Goal: Find specific page/section: Find specific page/section

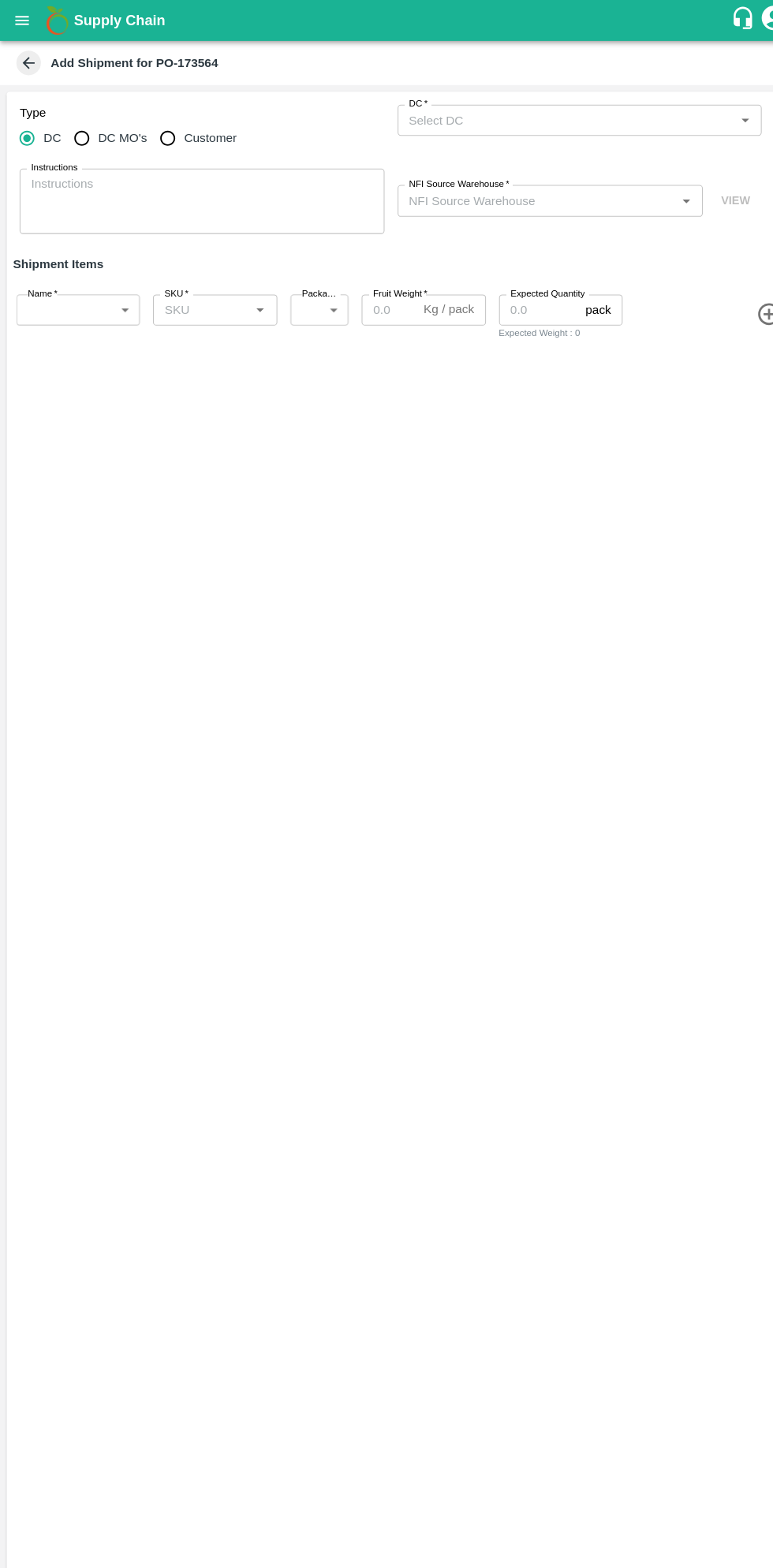
click at [34, 23] on button "open drawer" at bounding box center [20, 20] width 36 height 36
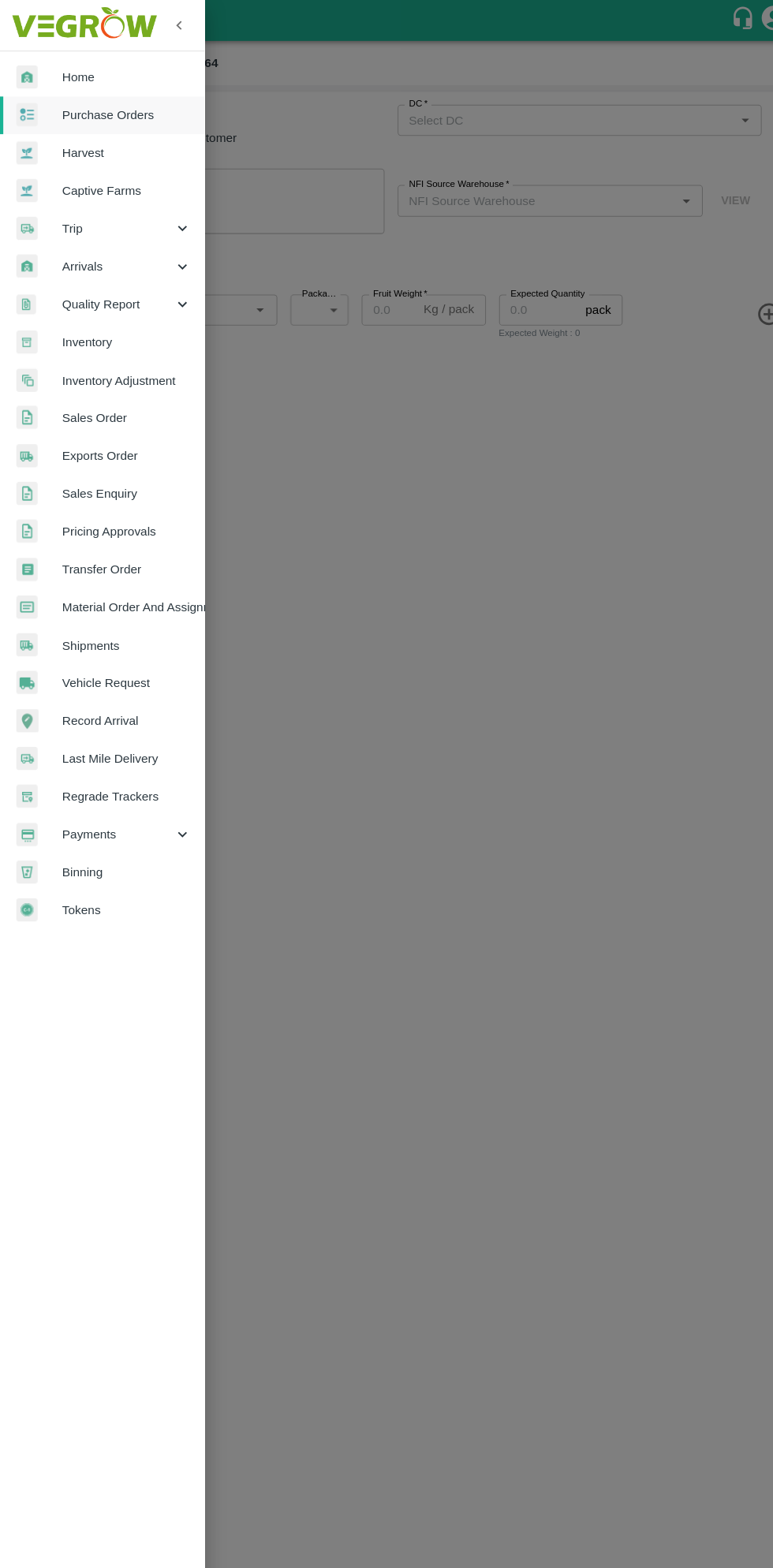
click at [127, 102] on span "Purchase Orders" at bounding box center [122, 111] width 124 height 18
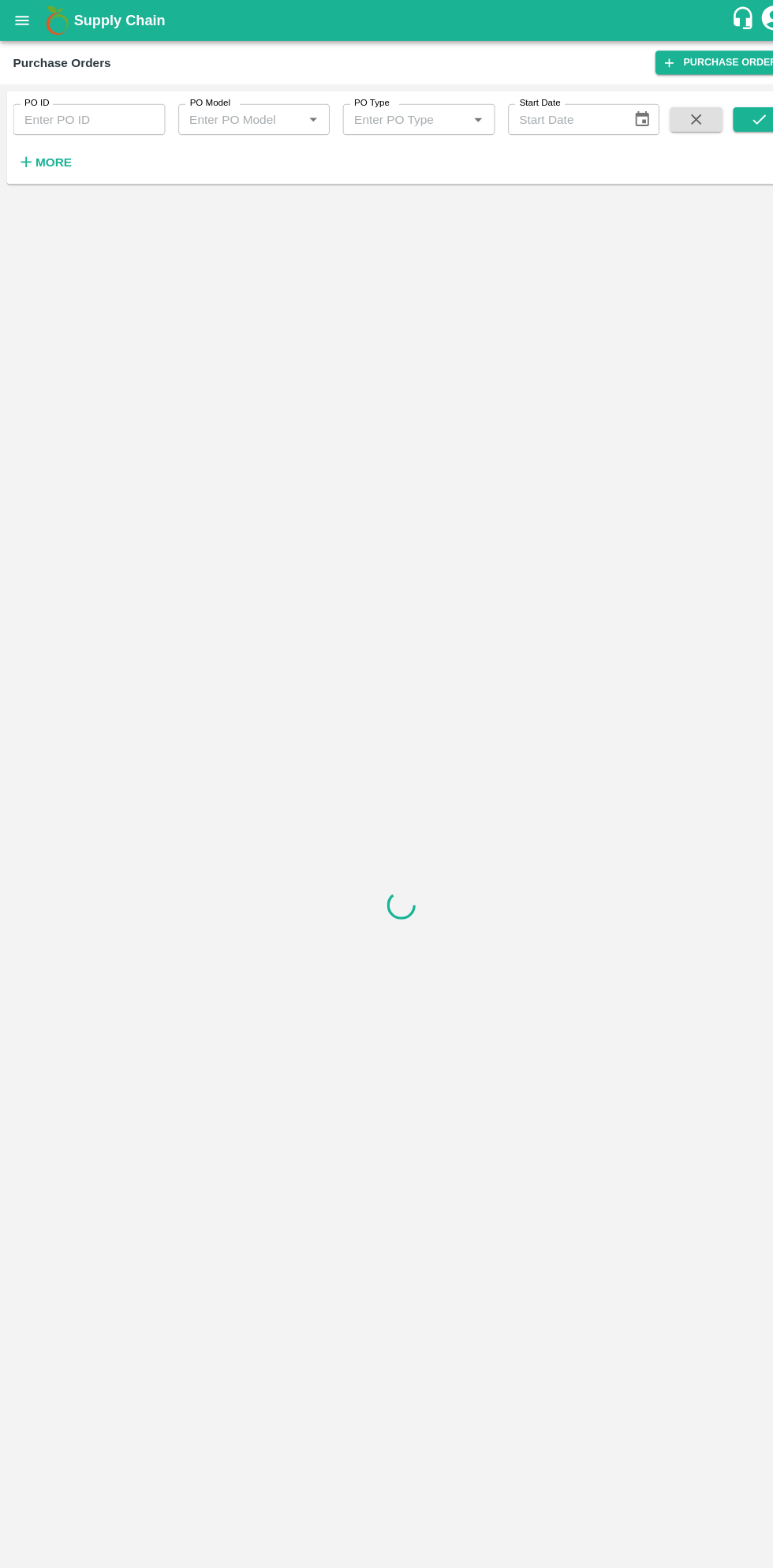
click at [60, 162] on strong "More" at bounding box center [51, 156] width 35 height 13
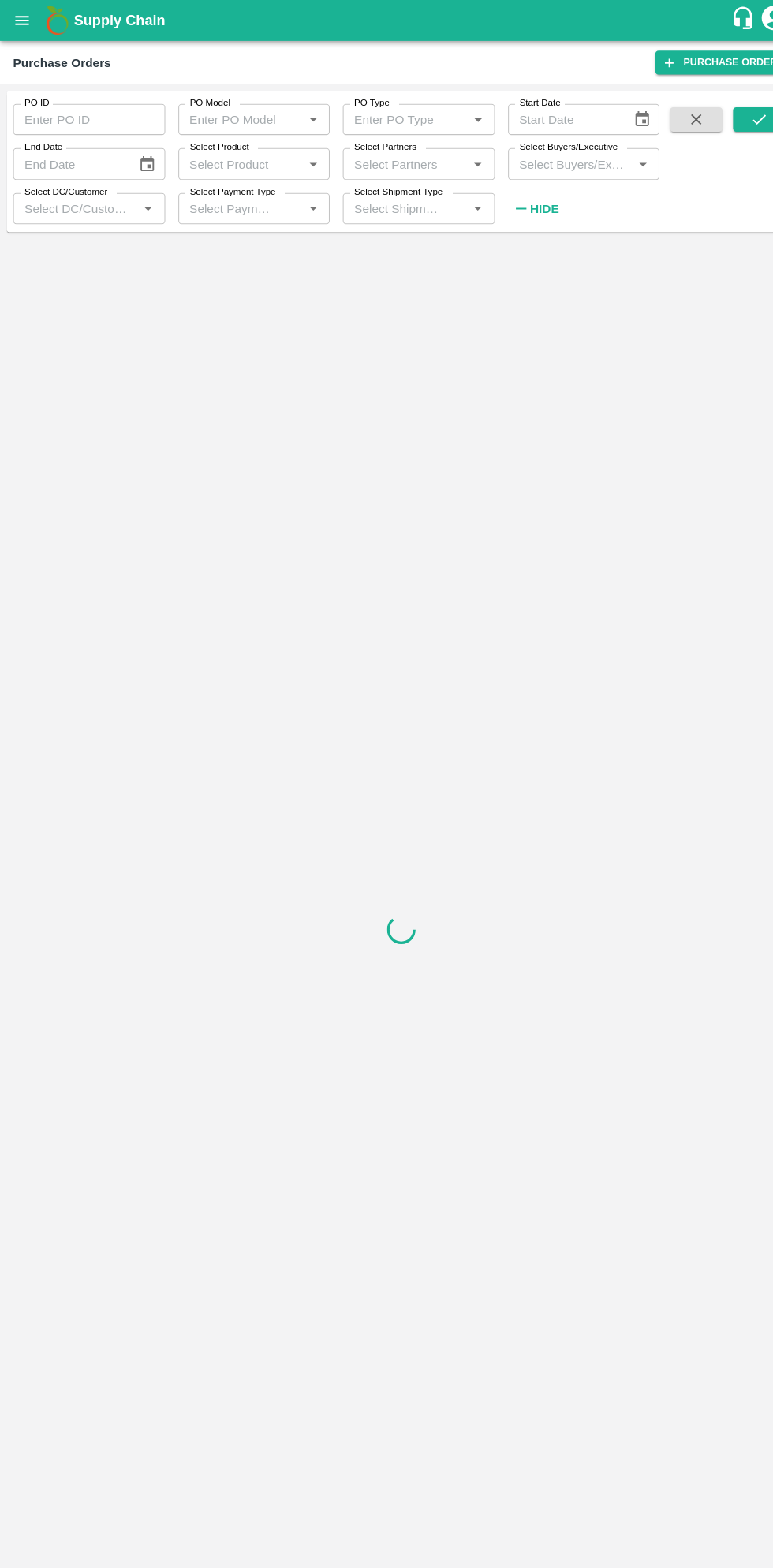
click at [565, 162] on input "Select Buyers/Executive" at bounding box center [550, 158] width 111 height 20
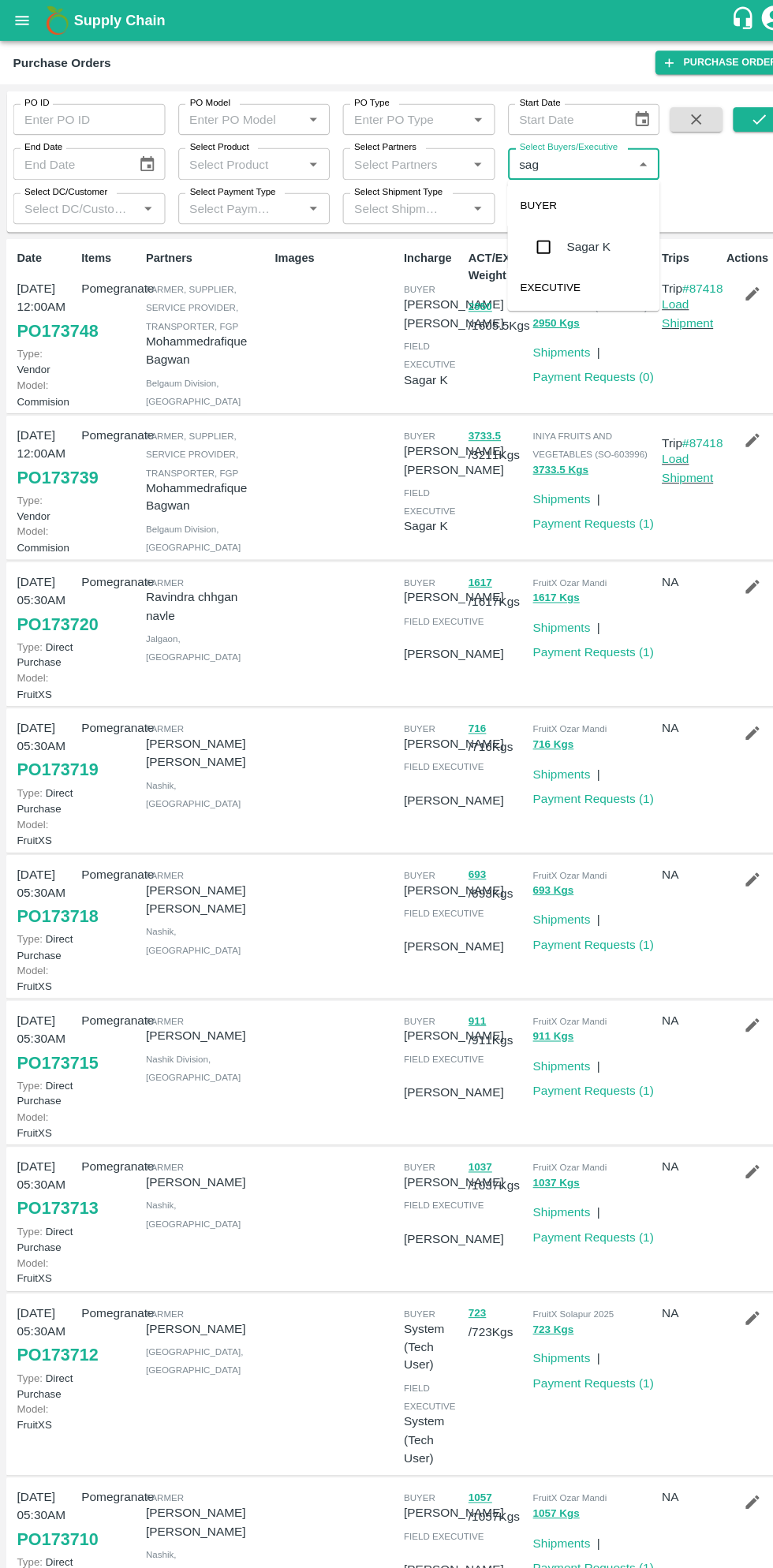
type input "saga"
click at [522, 231] on input "checkbox" at bounding box center [524, 238] width 32 height 32
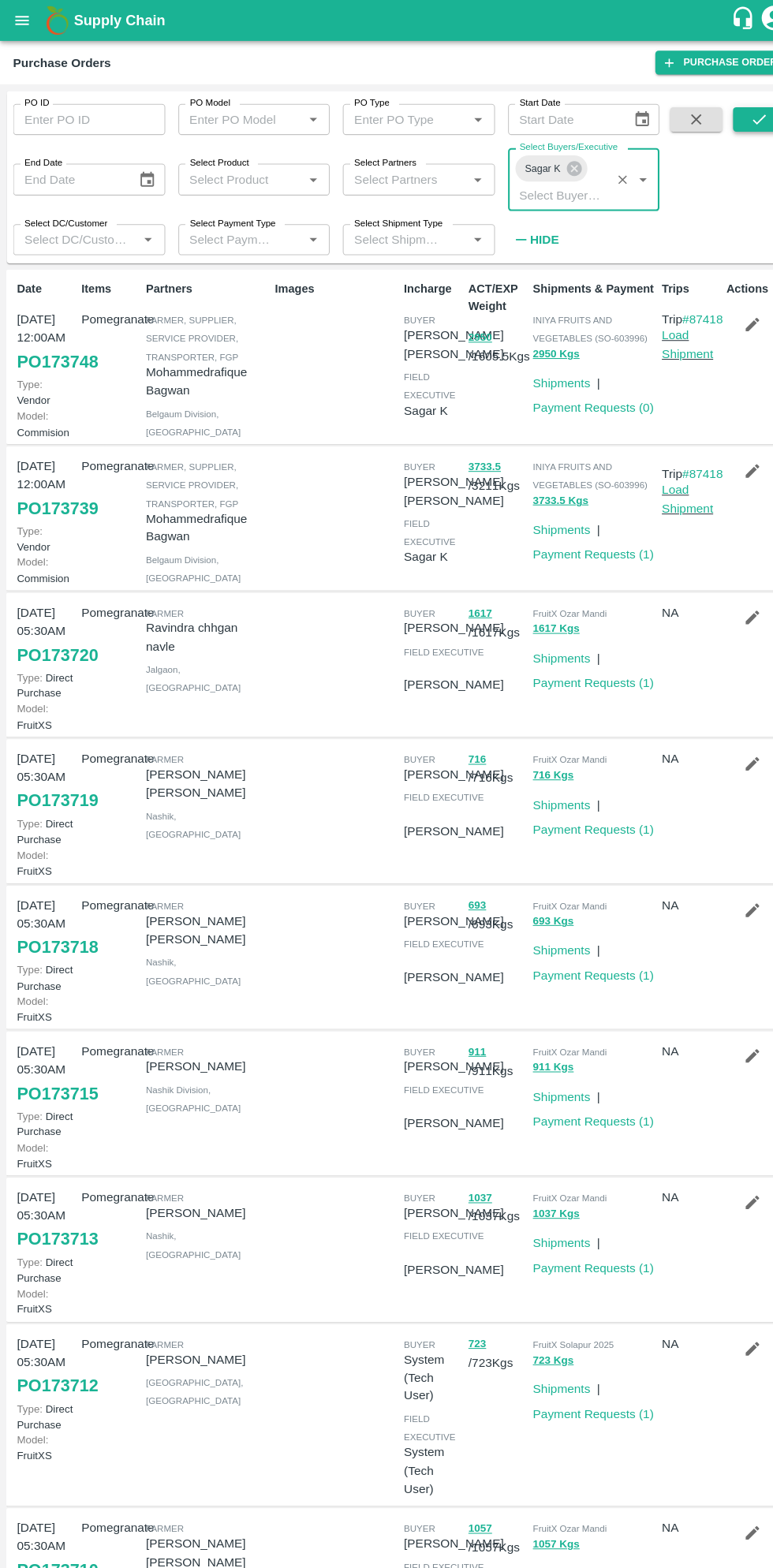
click at [737, 120] on icon "submit" at bounding box center [731, 115] width 18 height 18
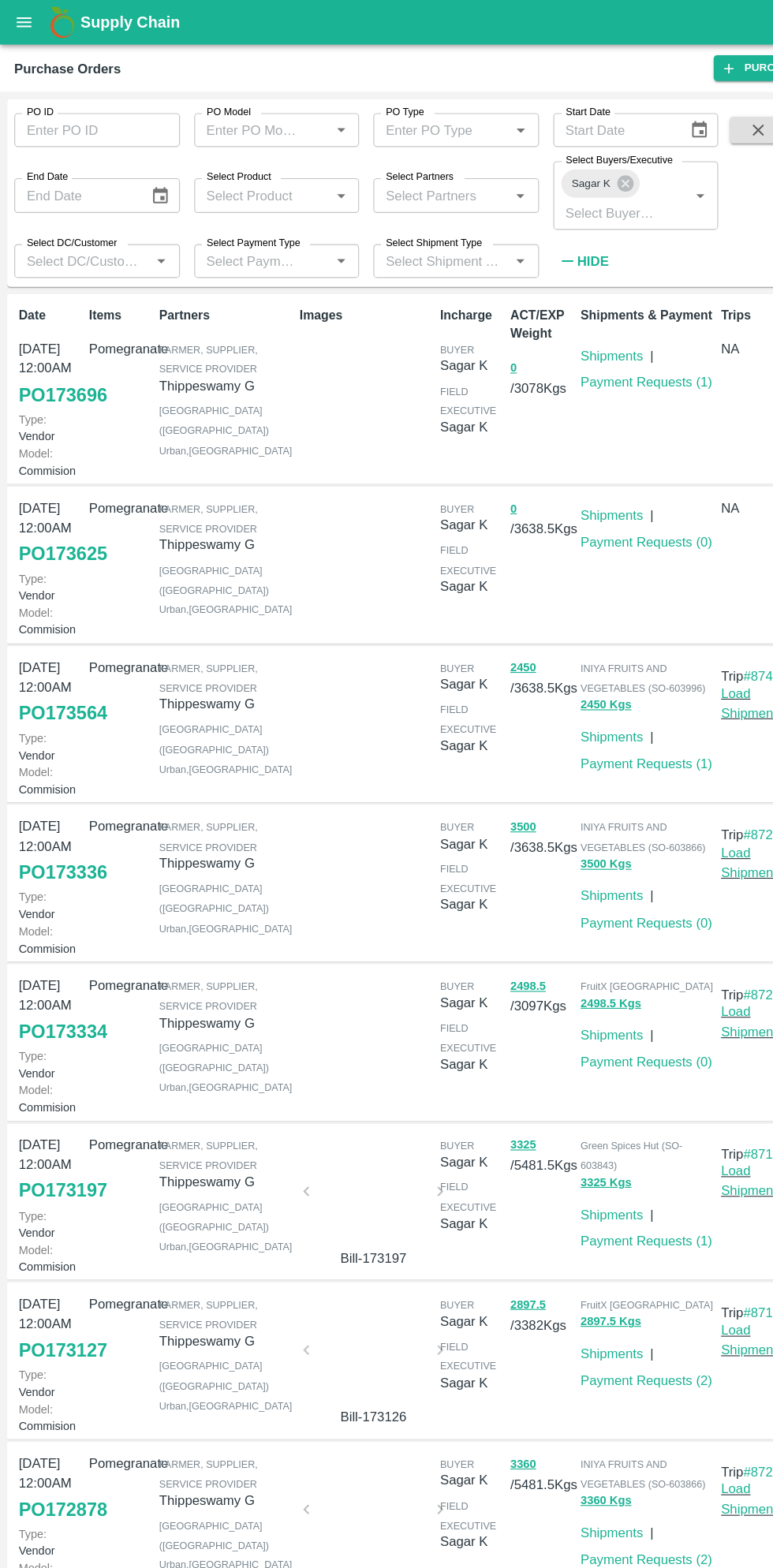
click at [29, 29] on button "open drawer" at bounding box center [20, 20] width 36 height 36
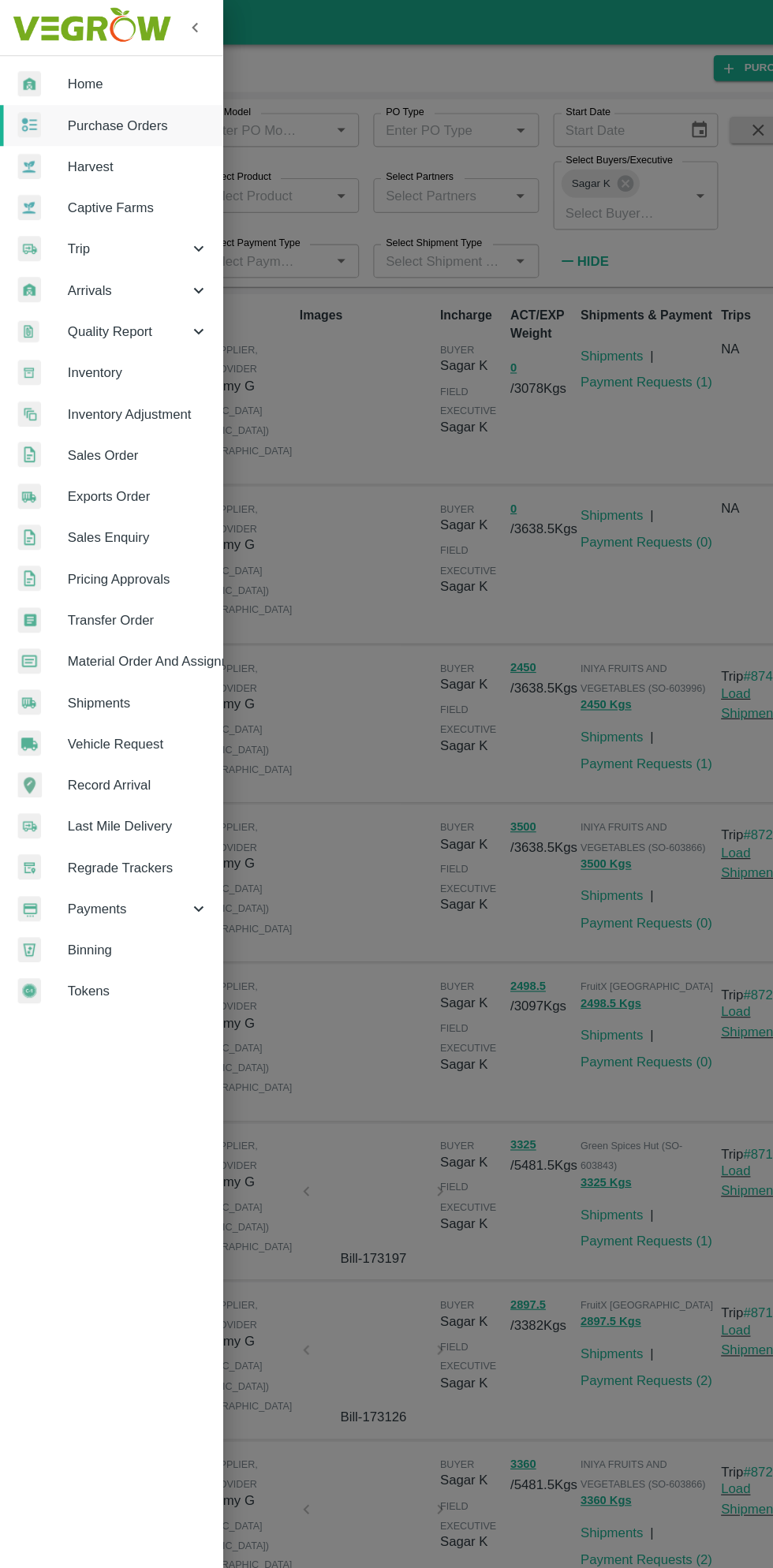
click at [112, 800] on span "Payments" at bounding box center [112, 804] width 107 height 18
click at [117, 842] on span "My Payment Requests" at bounding box center [128, 840] width 112 height 18
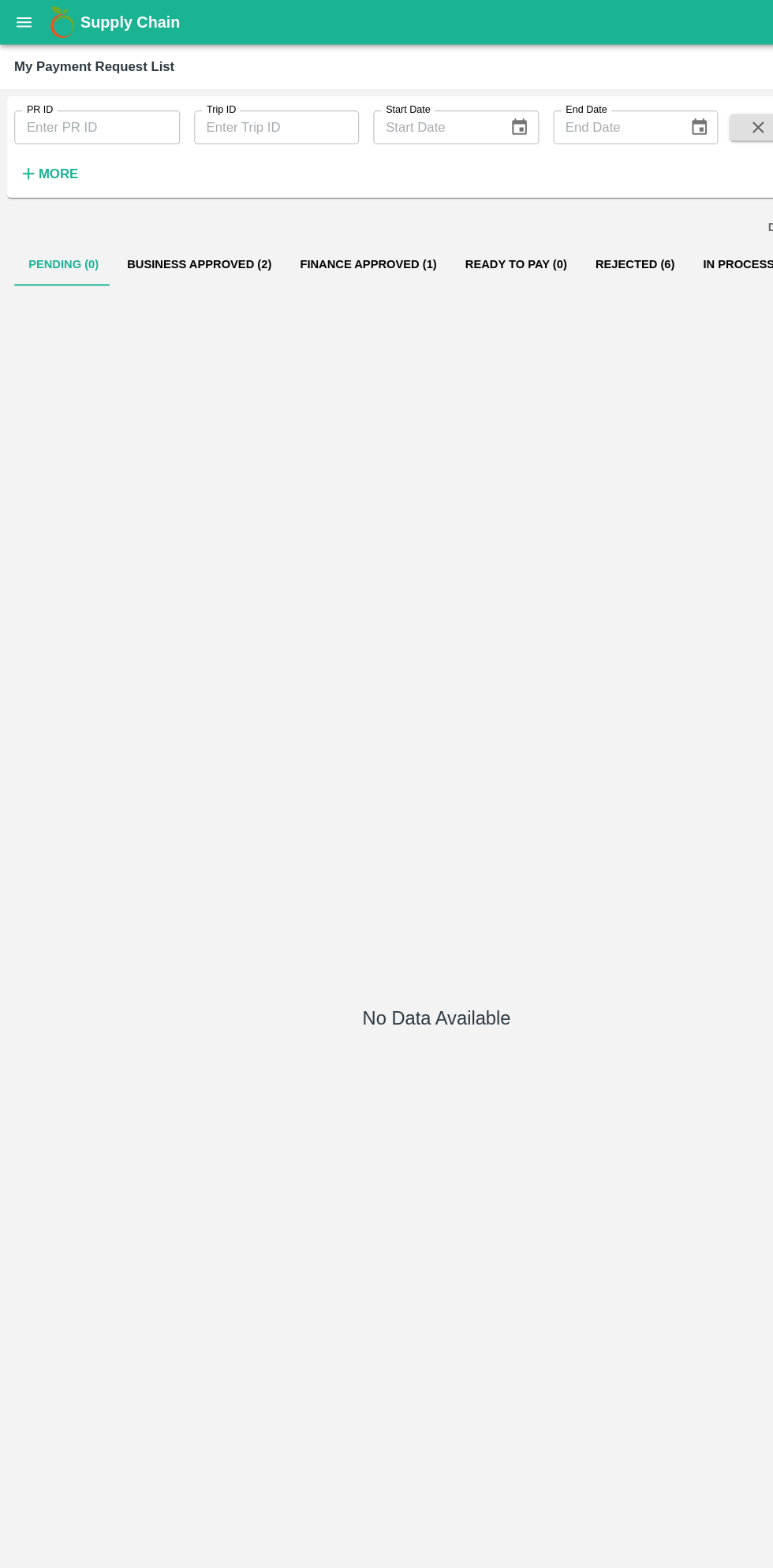
click at [609, 233] on button "In Process (1)" at bounding box center [662, 234] width 104 height 38
